Goal: Check status

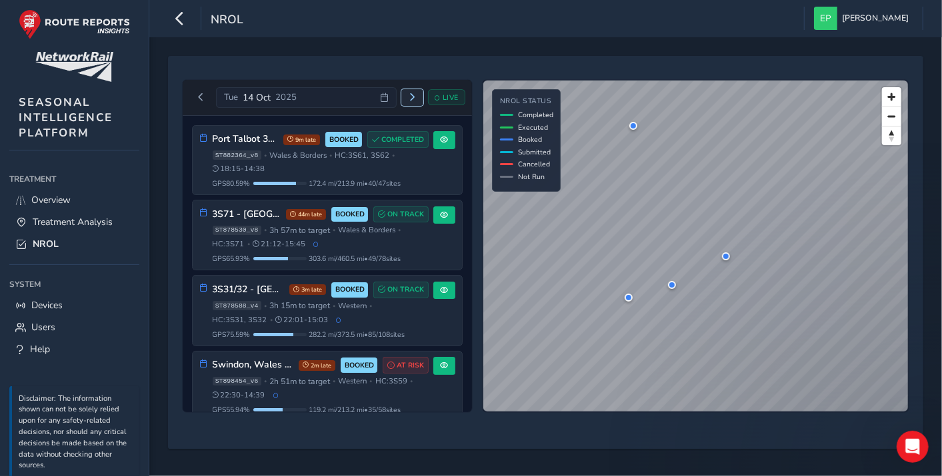
click at [415, 99] on span "Next day" at bounding box center [412, 97] width 8 height 8
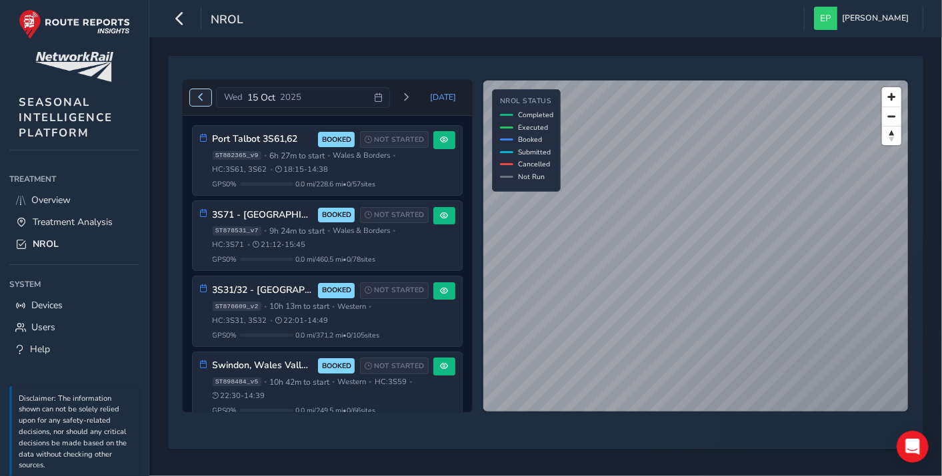
click at [205, 98] on button "Previous day" at bounding box center [201, 97] width 22 height 17
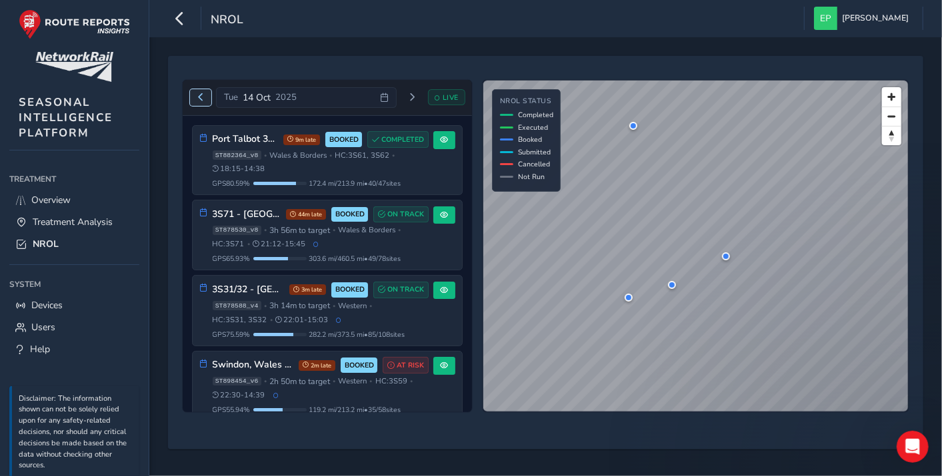
click at [197, 93] on span "Previous day" at bounding box center [201, 97] width 8 height 8
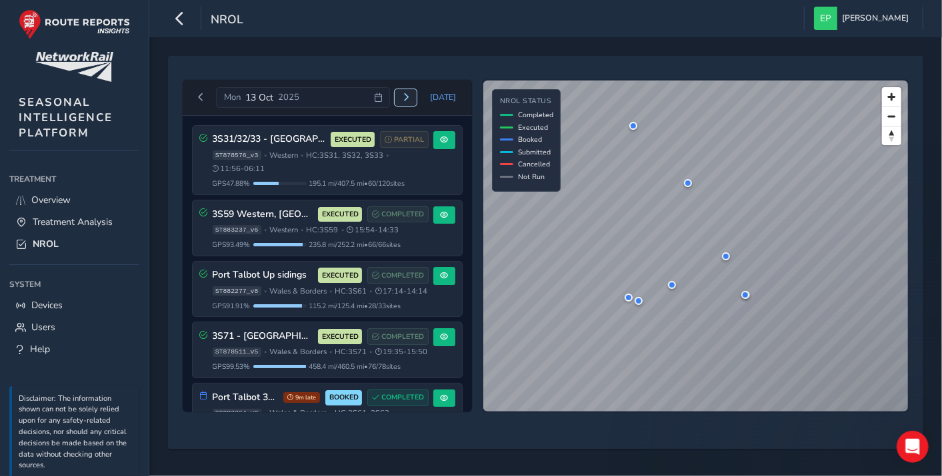
click at [410, 101] on span "Next day" at bounding box center [406, 97] width 8 height 8
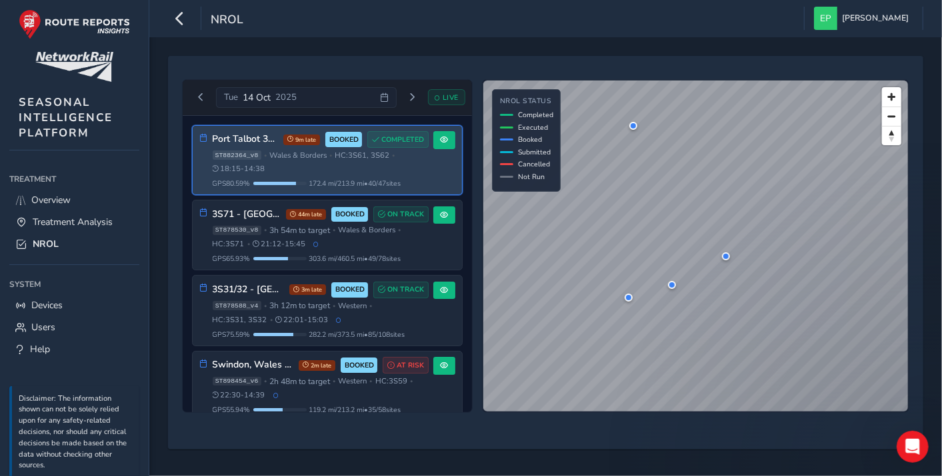
click at [436, 175] on div "Port Talbot 3S61,62 9m late BOOKED COMPLETED ST882364_v8 • [GEOGRAPHIC_DATA] & …" at bounding box center [327, 160] width 269 height 69
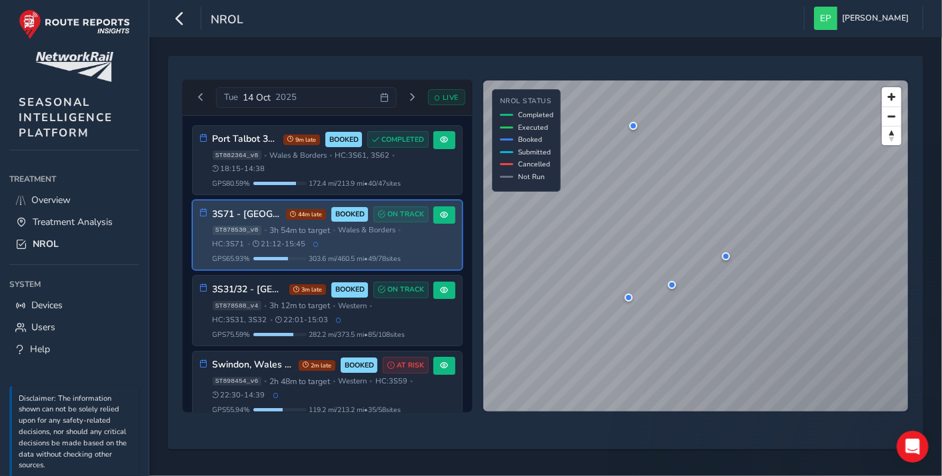
click at [432, 241] on div "3S71 - [GEOGRAPHIC_DATA] 44m late BOOKED ON TRACK ST878530_v8 • 3h 54m to targe…" at bounding box center [327, 235] width 269 height 69
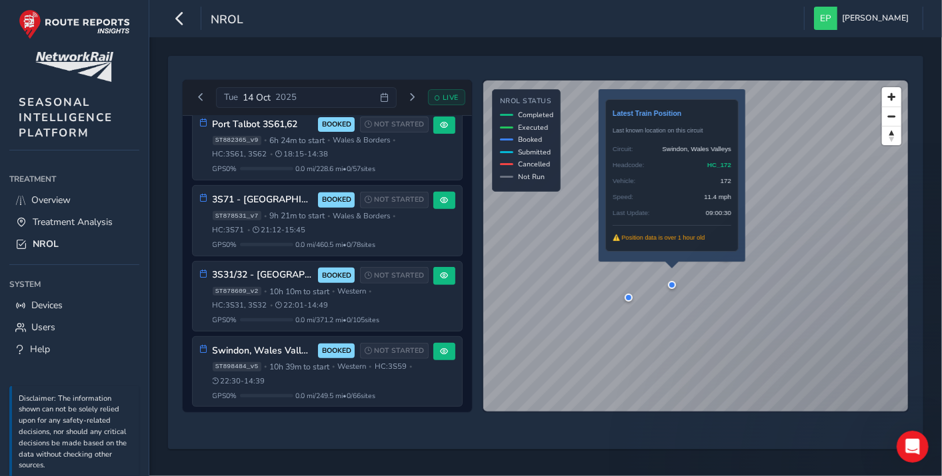
scroll to position [321, 0]
